Goal: Transaction & Acquisition: Purchase product/service

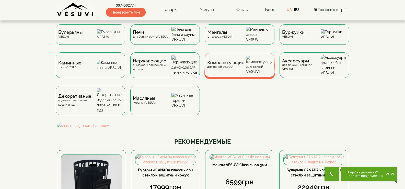
click at [246, 68] on div "Комплектующие для печей VESUVI" at bounding box center [239, 65] width 71 height 24
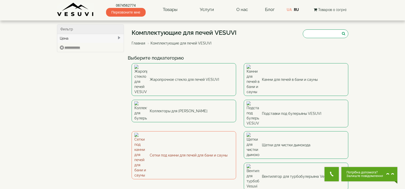
click at [182, 131] on link "Сетки под камни для печей для бани и сауны" at bounding box center [184, 155] width 105 height 48
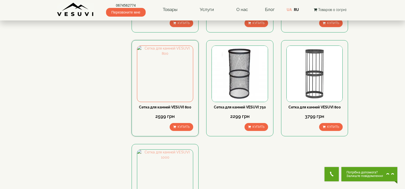
scroll to position [153, 0]
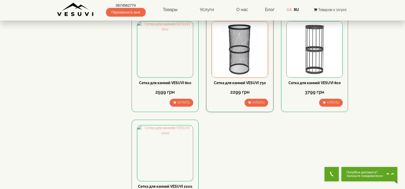
click at [227, 54] on img at bounding box center [240, 49] width 56 height 56
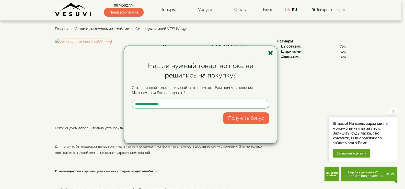
click at [271, 51] on icon "button" at bounding box center [270, 53] width 5 height 6
